Goal: Check status: Check status

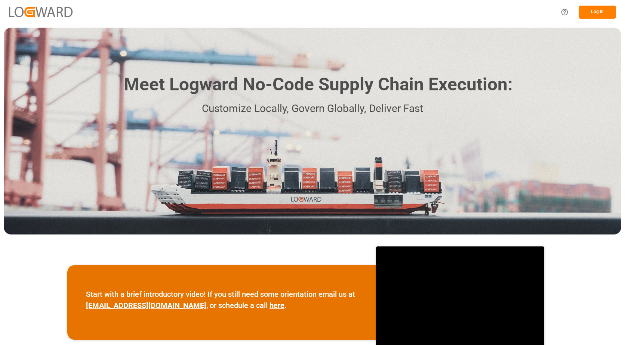
click at [604, 15] on button "Log In" at bounding box center [596, 12] width 37 height 13
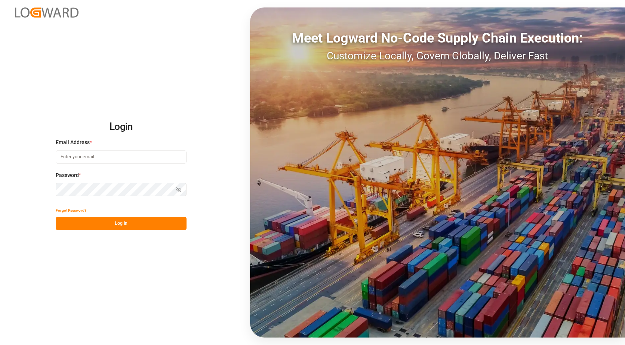
type input "[PERSON_NAME][EMAIL_ADDRESS][PERSON_NAME][DOMAIN_NAME]"
click at [140, 226] on button "Log In" at bounding box center [121, 223] width 131 height 13
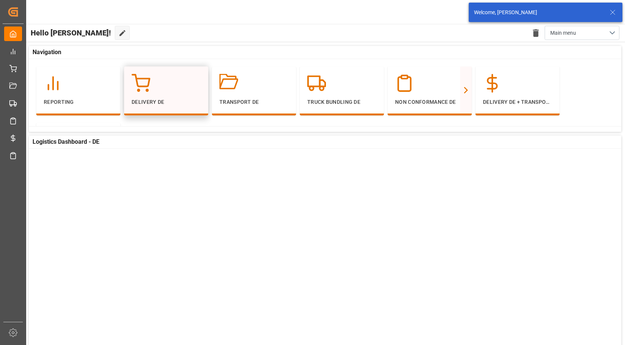
click at [184, 95] on div "Delivery DE" at bounding box center [166, 90] width 69 height 32
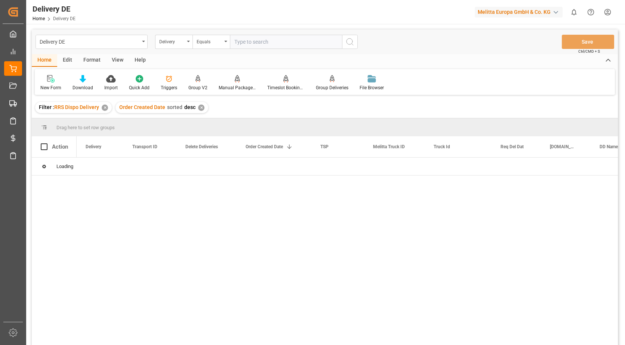
click at [269, 46] on input "text" at bounding box center [286, 42] width 112 height 14
drag, startPoint x: 260, startPoint y: 42, endPoint x: 127, endPoint y: 43, distance: 133.0
click at [128, 43] on div "Delivery DE Delivery Equals [PERSON_NAME] 0092548646" at bounding box center [196, 42] width 322 height 14
type input "92548646"
click at [350, 45] on icon "search button" at bounding box center [349, 41] width 9 height 9
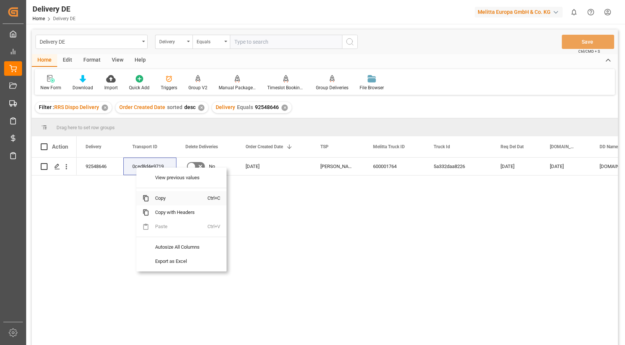
click at [180, 200] on span "Copy" at bounding box center [178, 198] width 58 height 14
